Goal: Find specific page/section: Find specific page/section

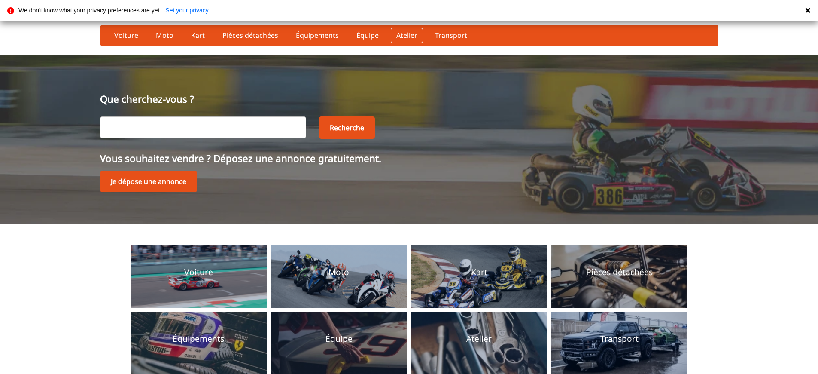
click at [409, 35] on link "Atelier" at bounding box center [407, 35] width 32 height 15
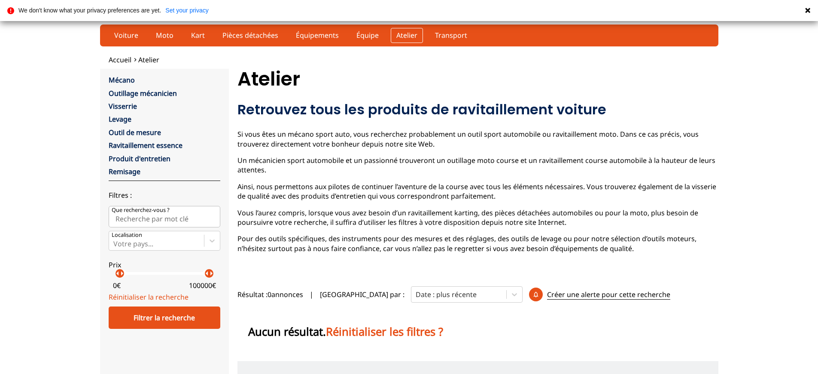
click at [409, 35] on link "Atelier" at bounding box center [407, 35] width 32 height 15
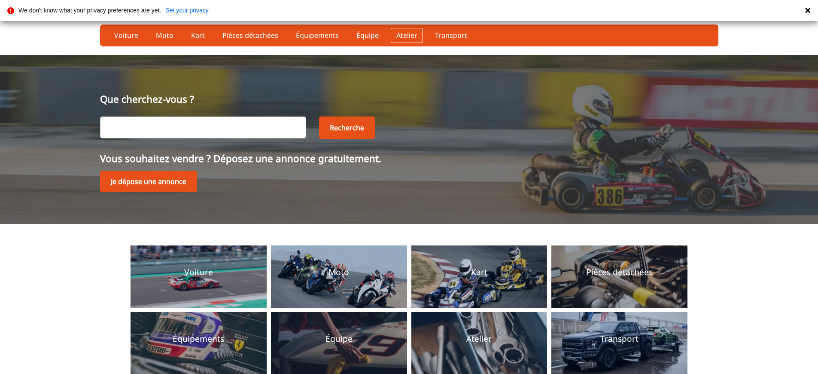
click at [409, 35] on link "Atelier" at bounding box center [407, 35] width 32 height 15
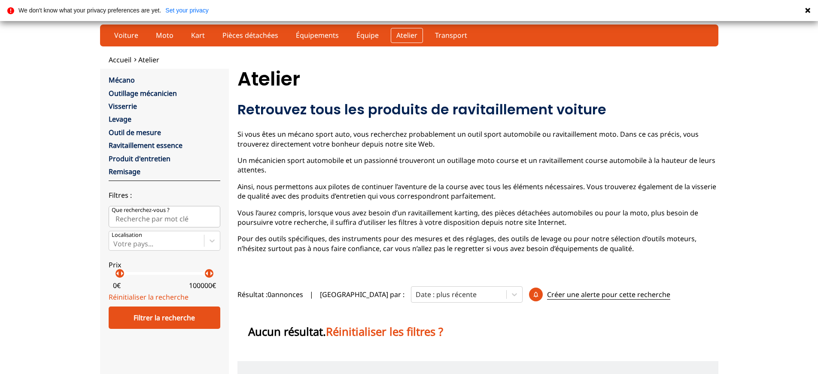
click at [409, 35] on link "Atelier" at bounding box center [407, 35] width 32 height 15
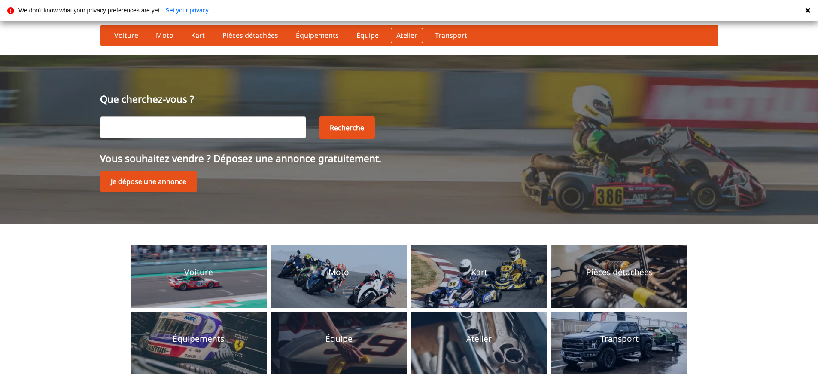
click at [409, 35] on link "Atelier" at bounding box center [407, 35] width 32 height 15
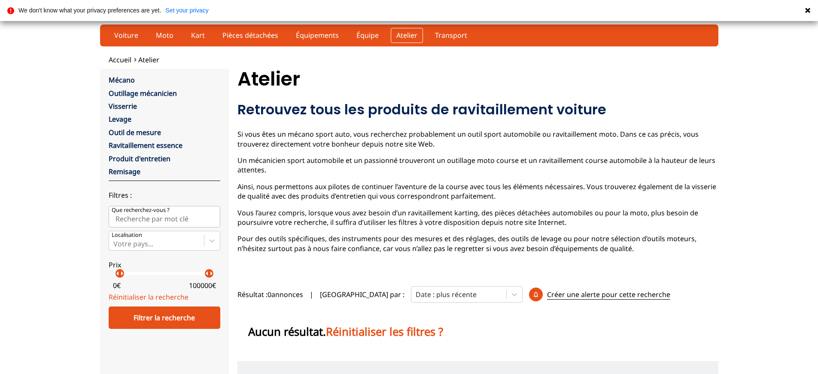
click at [409, 35] on link "Atelier" at bounding box center [407, 35] width 32 height 15
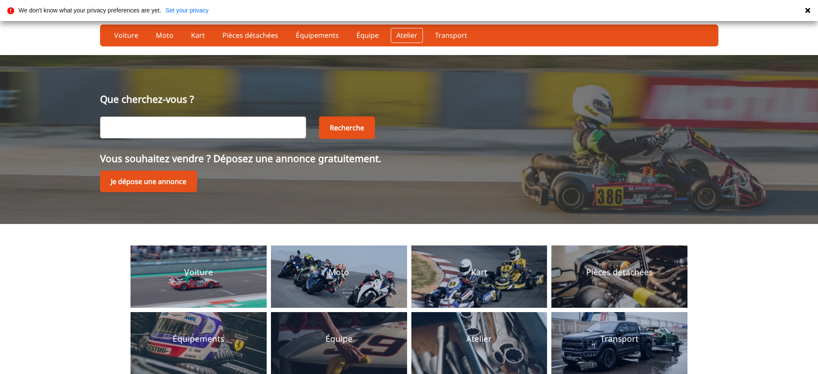
click at [409, 35] on link "Atelier" at bounding box center [407, 35] width 32 height 15
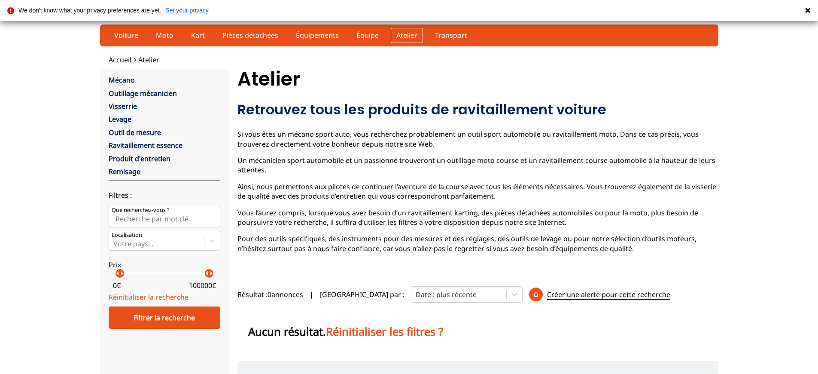
click at [409, 35] on link "Atelier" at bounding box center [407, 35] width 32 height 15
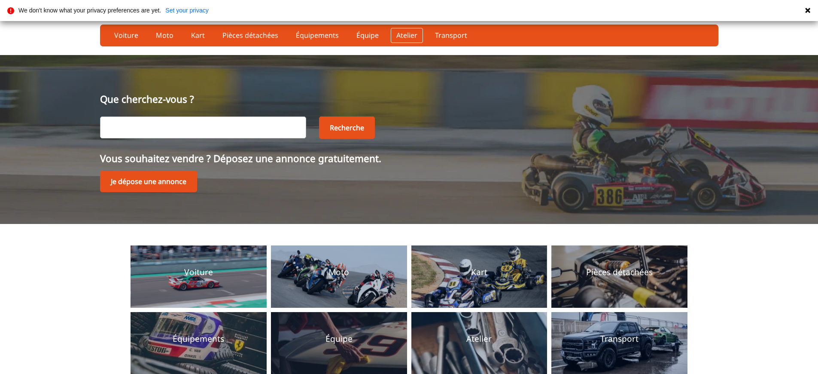
click at [409, 35] on link "Atelier" at bounding box center [407, 35] width 32 height 15
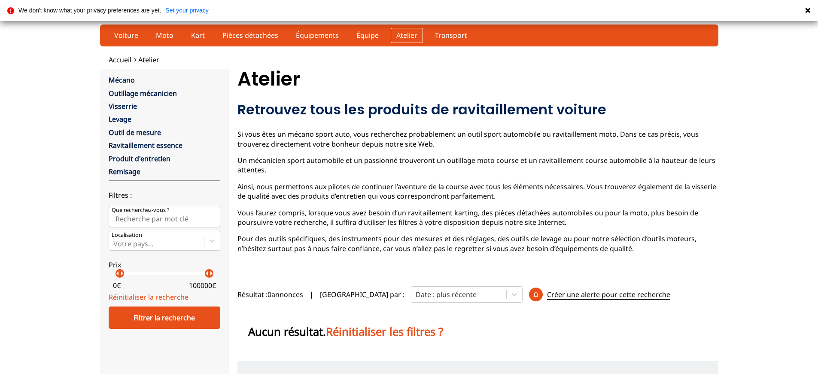
click at [409, 35] on link "Atelier" at bounding box center [407, 35] width 32 height 15
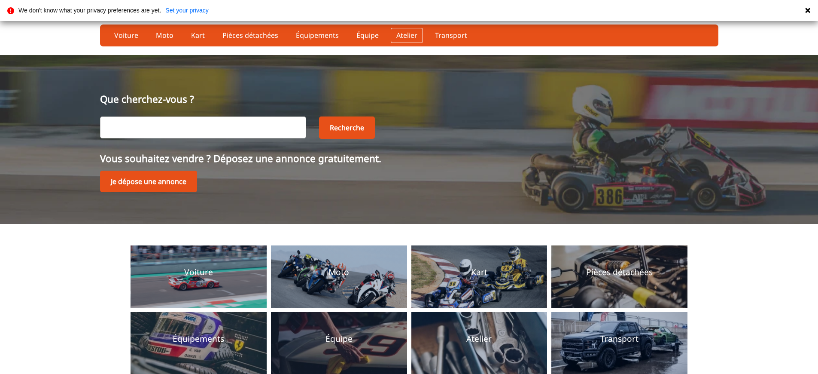
click at [409, 35] on link "Atelier" at bounding box center [407, 35] width 32 height 15
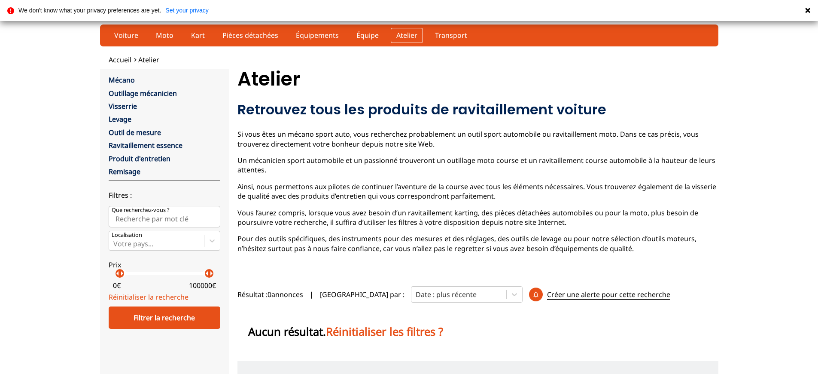
click at [409, 35] on link "Atelier" at bounding box center [407, 35] width 32 height 15
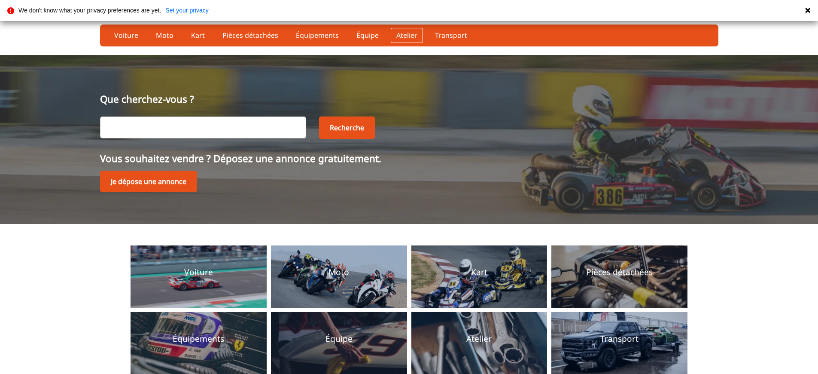
click at [409, 35] on link "Atelier" at bounding box center [407, 35] width 32 height 15
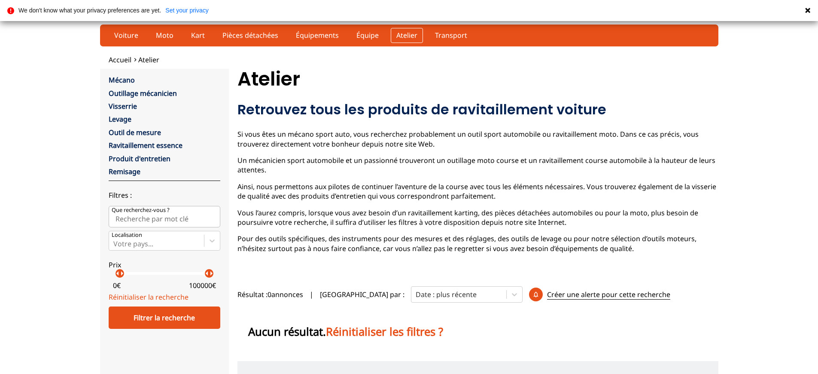
click at [409, 35] on link "Atelier" at bounding box center [407, 35] width 32 height 15
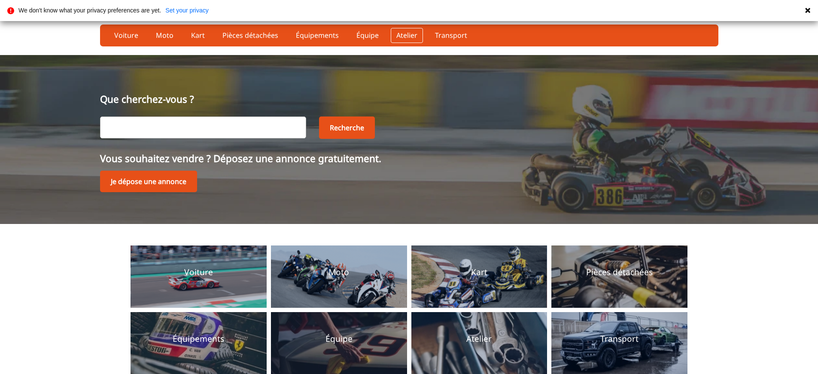
click at [409, 35] on link "Atelier" at bounding box center [407, 35] width 32 height 15
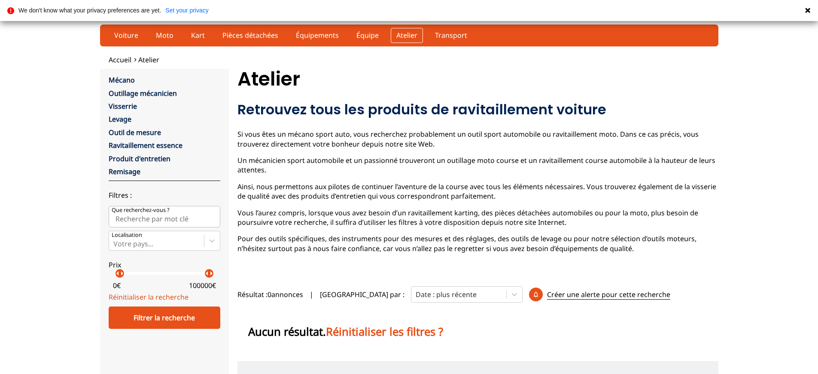
click at [409, 35] on link "Atelier" at bounding box center [407, 35] width 32 height 15
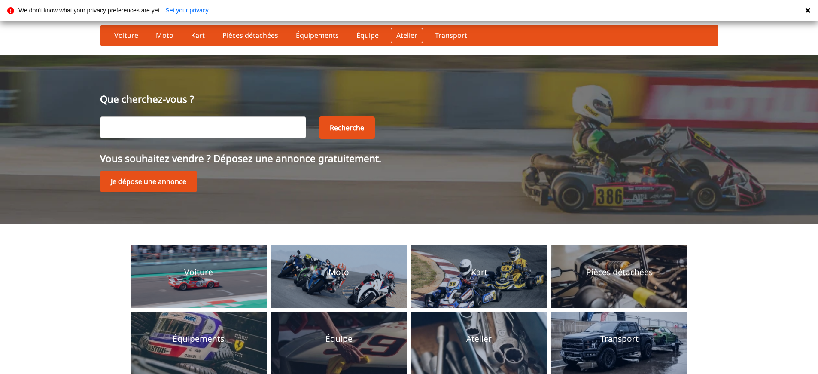
click at [409, 35] on link "Atelier" at bounding box center [407, 35] width 32 height 15
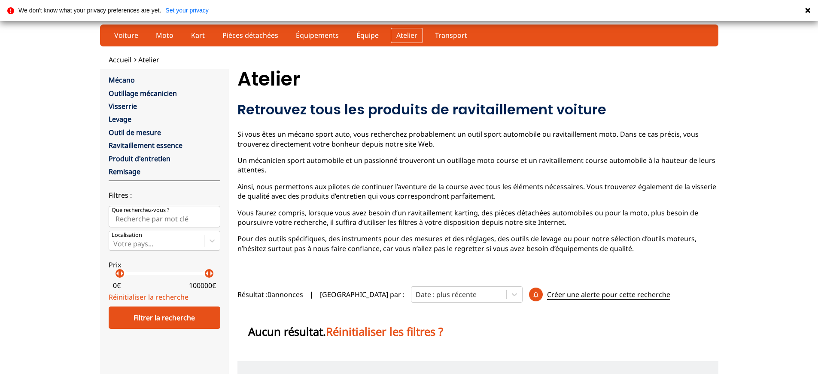
click at [409, 35] on link "Atelier" at bounding box center [407, 35] width 32 height 15
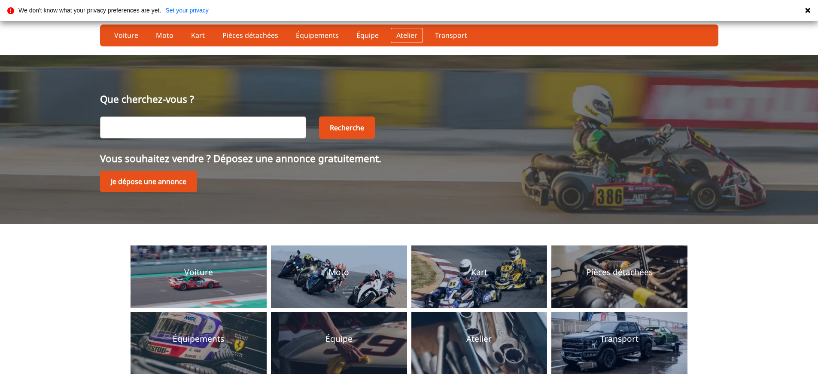
click at [409, 35] on link "Atelier" at bounding box center [407, 35] width 32 height 15
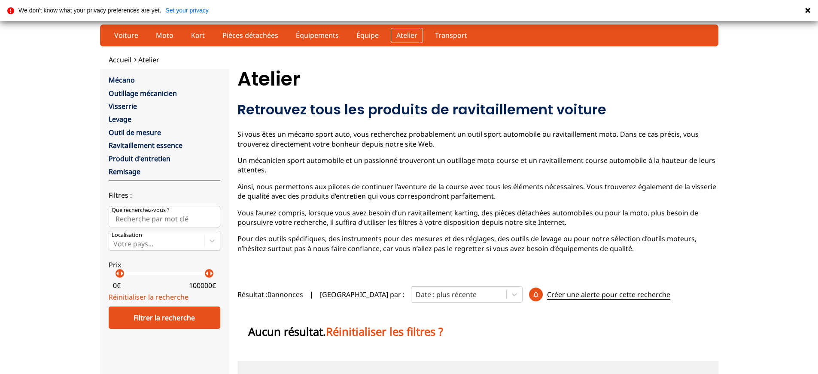
click at [409, 35] on link "Atelier" at bounding box center [407, 35] width 32 height 15
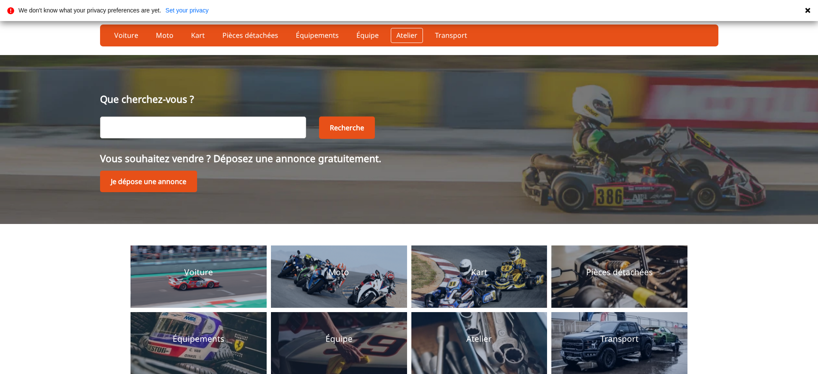
click at [409, 35] on link "Atelier" at bounding box center [407, 35] width 32 height 15
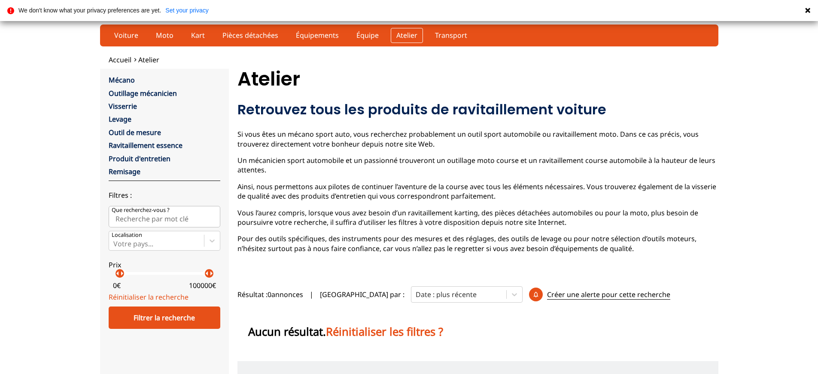
click at [409, 35] on link "Atelier" at bounding box center [407, 35] width 32 height 15
